Goal: Find specific page/section: Find specific page/section

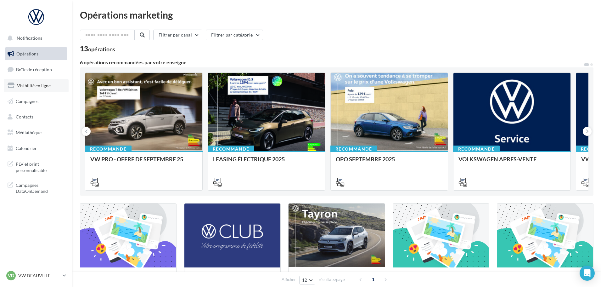
click at [48, 79] on link "Visibilité en ligne" at bounding box center [36, 85] width 65 height 13
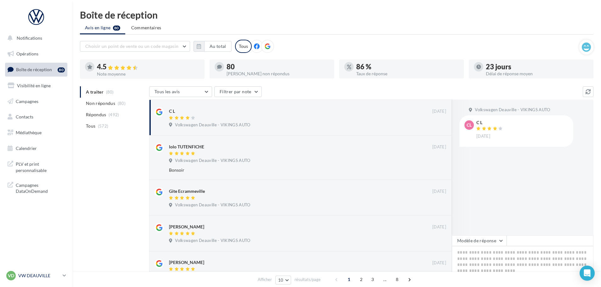
click at [35, 279] on div "VD VW DEAUVILLE vw-touq-vau" at bounding box center [33, 275] width 54 height 9
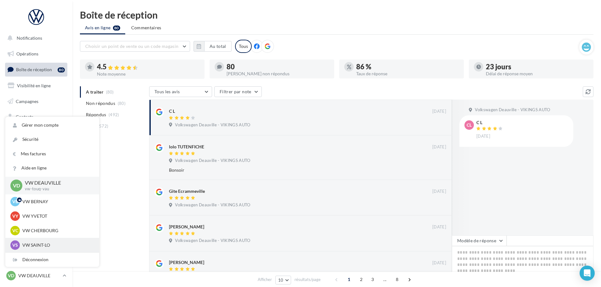
click at [49, 243] on p "VW SAINT-LO" at bounding box center [56, 245] width 69 height 6
